Goal: Task Accomplishment & Management: Use online tool/utility

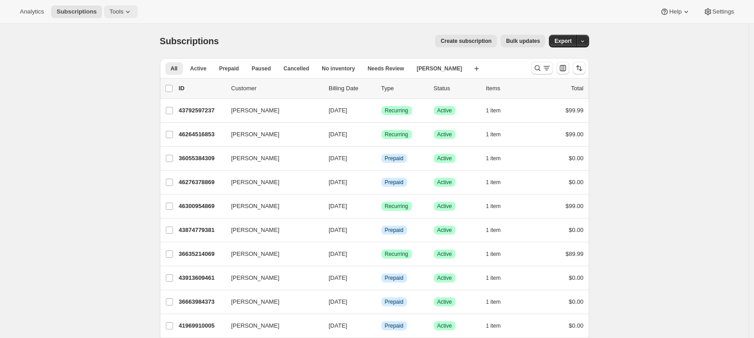
click at [117, 13] on span "Tools" at bounding box center [116, 11] width 14 height 7
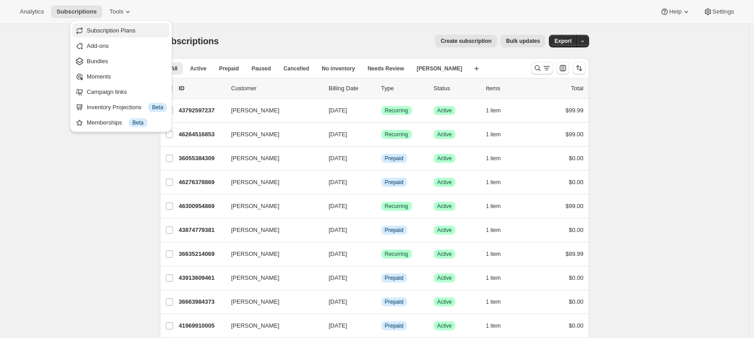
click at [118, 28] on span "Subscription Plans" at bounding box center [111, 30] width 49 height 7
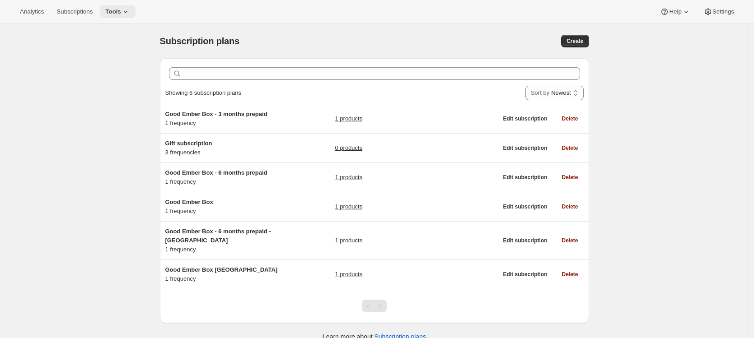
click at [130, 14] on icon at bounding box center [125, 11] width 9 height 9
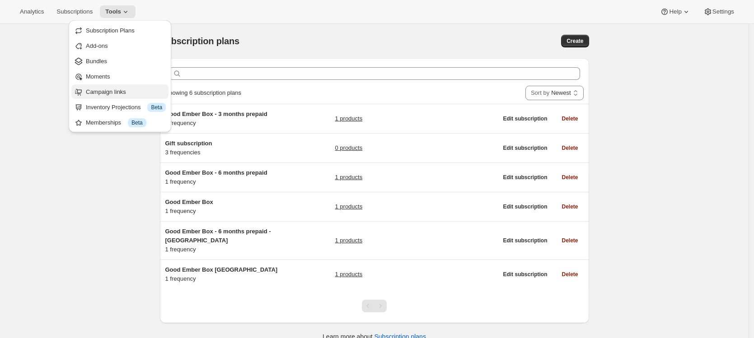
click at [121, 89] on span "Campaign links" at bounding box center [106, 92] width 40 height 7
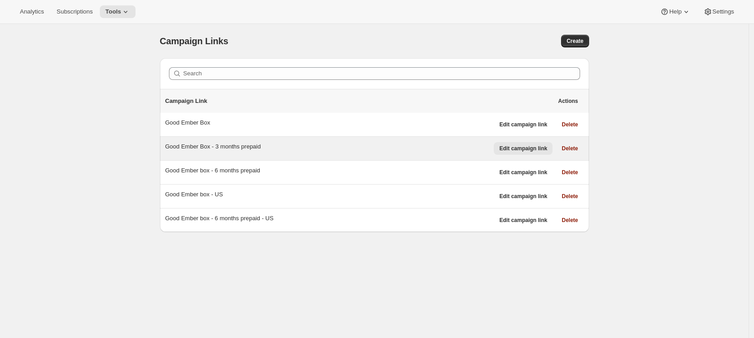
click at [524, 150] on span "Edit campaign link" at bounding box center [523, 148] width 48 height 7
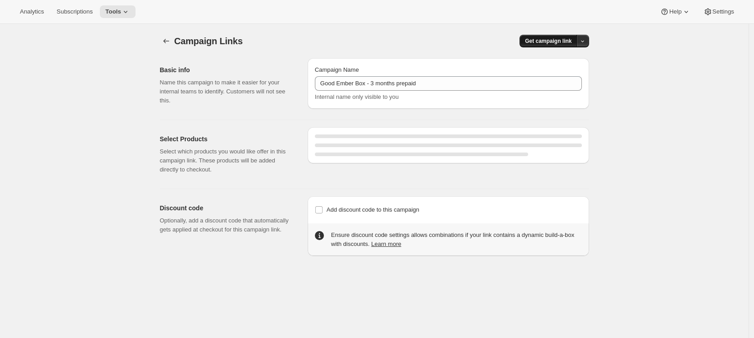
select select "gid://shopify/SellingPlan/4754112757"
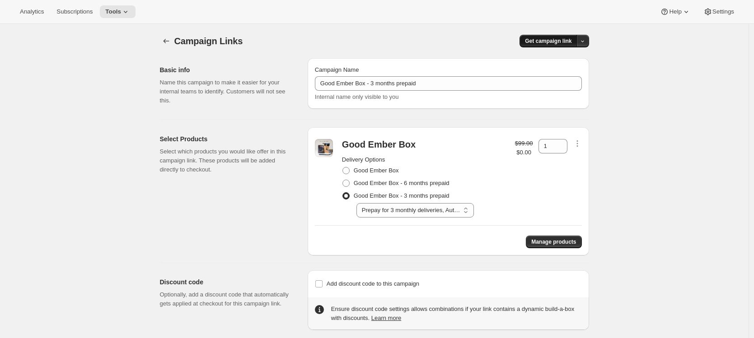
click at [547, 44] on span "Get campaign link" at bounding box center [548, 41] width 47 height 7
click at [560, 62] on span "Copy Link" at bounding box center [573, 59] width 26 height 7
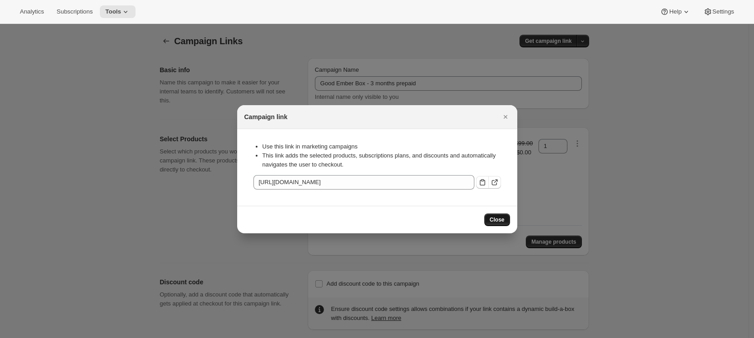
click at [493, 221] on span "Close" at bounding box center [497, 219] width 15 height 7
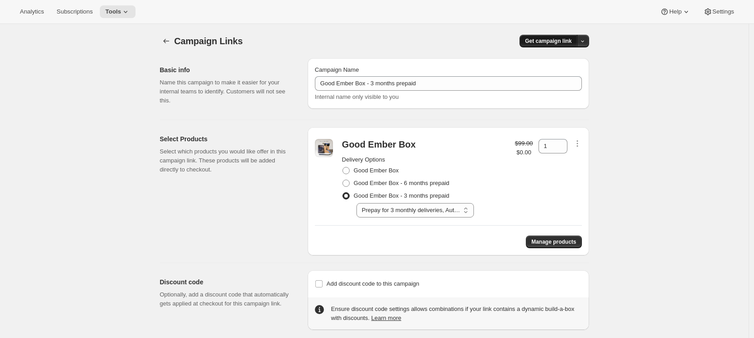
click at [570, 37] on button "Get campaign link" at bounding box center [548, 41] width 57 height 13
click at [569, 64] on button "Copy Link" at bounding box center [566, 59] width 43 height 14
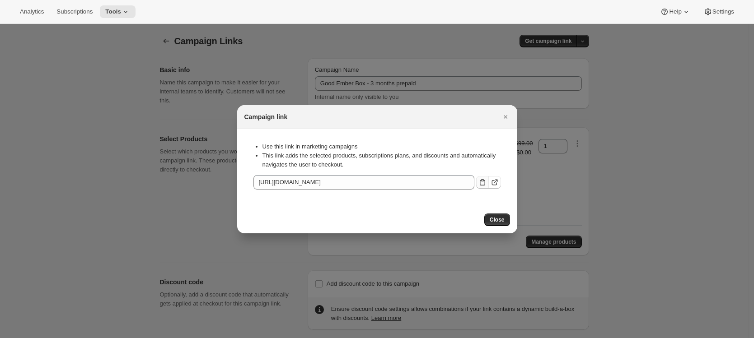
click at [484, 183] on icon ":rb0:" at bounding box center [482, 182] width 9 height 9
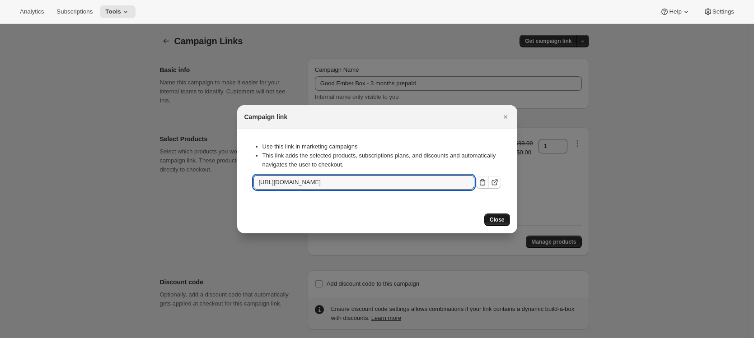
click at [489, 216] on button "Close" at bounding box center [497, 220] width 26 height 13
